Goal: Find specific page/section: Find specific page/section

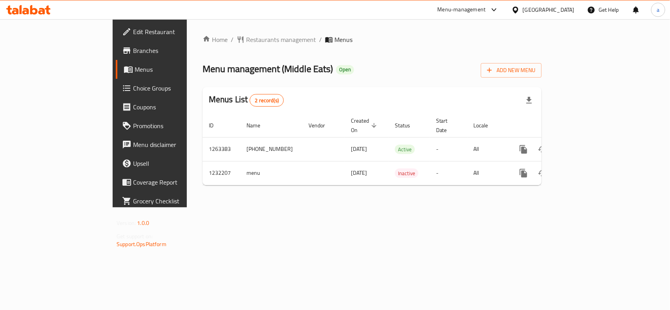
click at [571, 7] on div "[GEOGRAPHIC_DATA]" at bounding box center [549, 9] width 52 height 9
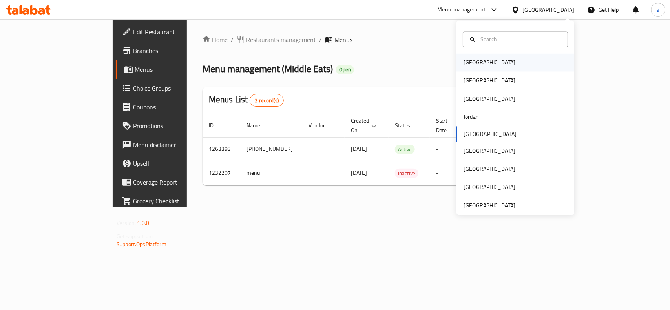
click at [492, 67] on div "[GEOGRAPHIC_DATA]" at bounding box center [515, 63] width 118 height 18
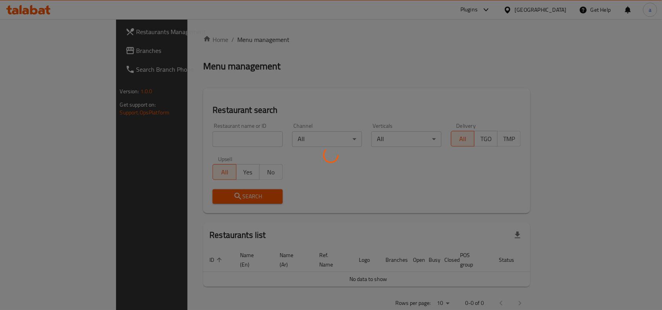
scroll to position [10, 0]
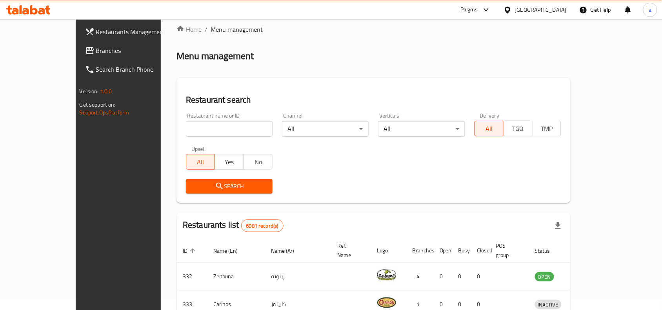
click at [79, 44] on link "Branches" at bounding box center [132, 50] width 107 height 19
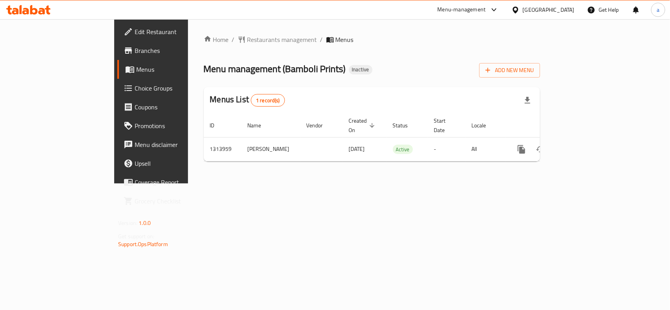
click at [200, 33] on div "Home / Restaurants management / Menus Menu management ( Bamboli Prints ) Inacti…" at bounding box center [372, 101] width 368 height 164
click at [540, 83] on div "Home / Restaurants management / Menus Menu management ( Bamboli Prints ) Inacti…" at bounding box center [372, 101] width 336 height 133
